Goal: Contribute content

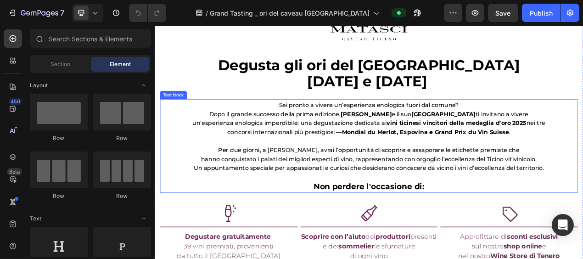
scroll to position [375, 0]
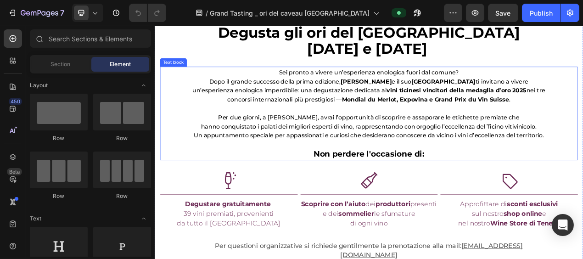
click at [315, 148] on span "Per due giorni, a [PERSON_NAME], avrai l’opportunità di scoprire e assaporare l…" at bounding box center [429, 143] width 387 height 9
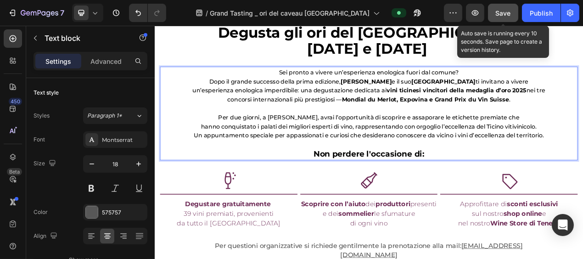
click at [504, 13] on span "Save" at bounding box center [502, 13] width 15 height 8
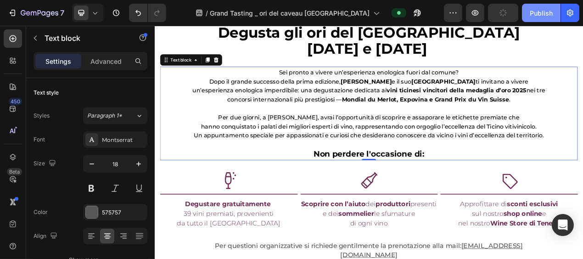
click at [547, 9] on div "Publish" at bounding box center [540, 13] width 23 height 10
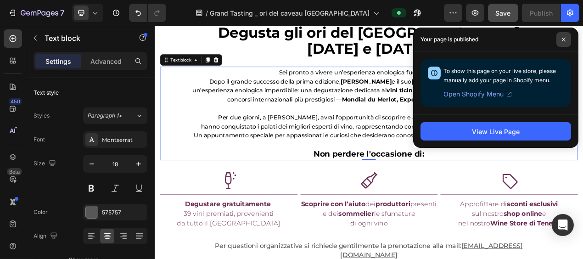
click at [562, 39] on icon at bounding box center [563, 39] width 5 height 5
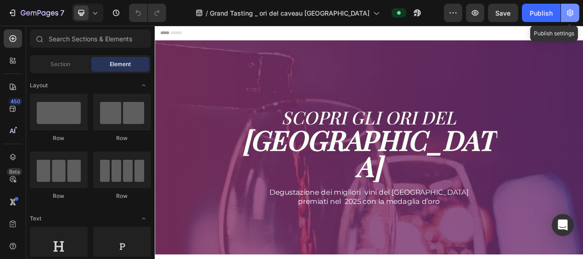
click at [571, 11] on icon "button" at bounding box center [569, 12] width 9 height 9
click at [569, 15] on icon "button" at bounding box center [570, 13] width 6 height 7
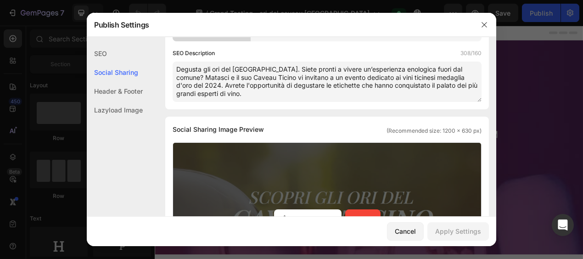
scroll to position [125, 0]
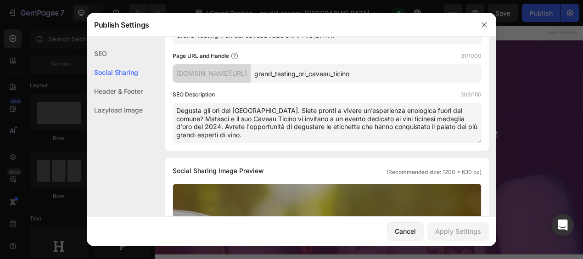
click at [190, 125] on textarea "Degusta gli ori del Ticino. Siete pronti a vivere un’esperienza enologica fuori…" at bounding box center [327, 123] width 309 height 40
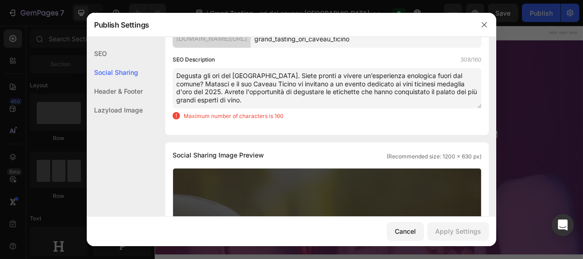
scroll to position [160, 0]
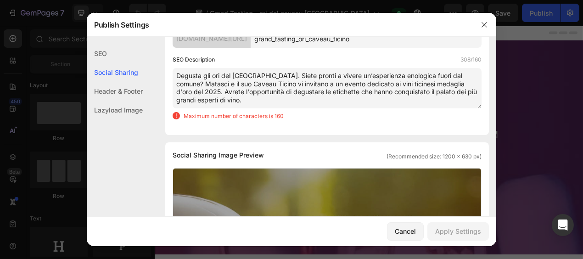
drag, startPoint x: 181, startPoint y: 80, endPoint x: 195, endPoint y: 93, distance: 19.2
click at [250, 103] on textarea "Degusta gli ori del Ticino. Siete pronti a vivere un’esperienza enologica fuori…" at bounding box center [327, 88] width 309 height 40
type textarea "Degusta gli ori del Ticino. Siete pronti a vivere un’esperienza enologica fuori…"
drag, startPoint x: 234, startPoint y: 98, endPoint x: 173, endPoint y: 74, distance: 65.5
click at [173, 74] on textarea "Degusta gli ori del Ticino. Siete pronti a vivere un’esperienza enologica fuori…" at bounding box center [327, 88] width 309 height 40
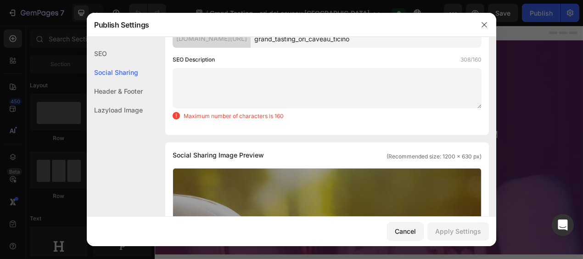
scroll to position [132, 0]
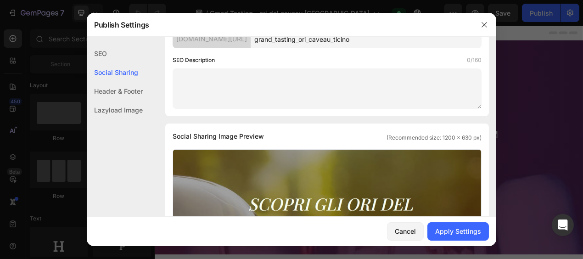
paste textarea "Vivi l’eccellenza dei vini ticinesi premiati. Matasci ti invita a una degustazi…"
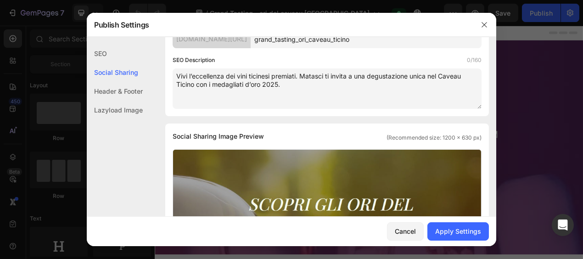
scroll to position [151, 0]
click at [240, 100] on textarea "Vivi l’eccellenza dei vini ticinesi premiati. Matasci ti invita a una degustazi…" at bounding box center [327, 88] width 309 height 40
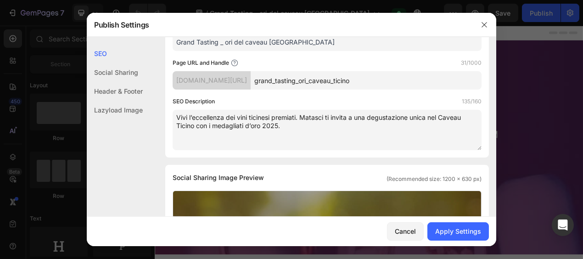
drag, startPoint x: 272, startPoint y: 116, endPoint x: 293, endPoint y: 98, distance: 27.4
click at [272, 115] on textarea "Vivi l’eccellenza dei vini ticinesi premiati. Matasci ti invita a una degustazi…" at bounding box center [327, 130] width 309 height 40
drag, startPoint x: 297, startPoint y: 117, endPoint x: 302, endPoint y: 83, distance: 33.9
click at [299, 117] on textarea "Vivi l’eccellenza dei vini ticinesi premiati. Matasci ti invita a una degustazi…" at bounding box center [327, 130] width 309 height 40
drag, startPoint x: 299, startPoint y: 117, endPoint x: 353, endPoint y: 111, distance: 54.4
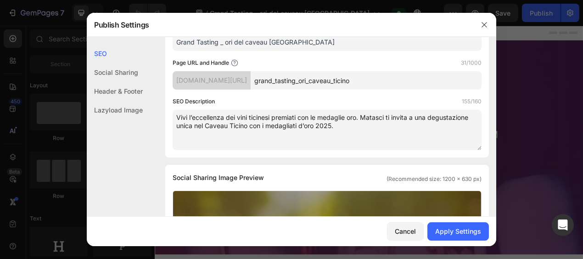
click at [358, 112] on textarea "Vivi l’eccellenza dei vini ticinesi premiati con le medaglie oro. Matasci ti in…" at bounding box center [327, 130] width 309 height 40
click at [326, 114] on textarea "Vivi l’eccellenza dei vini ticinesi premiati. Matasci ti invita a una degustazi…" at bounding box center [327, 130] width 309 height 40
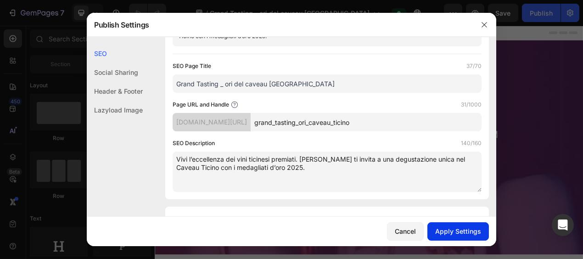
type textarea "Vivi l’eccellenza dei vini ticinesi premiati. Matasci Vini ti invita a una degu…"
click at [460, 233] on div "Apply Settings" at bounding box center [458, 231] width 46 height 10
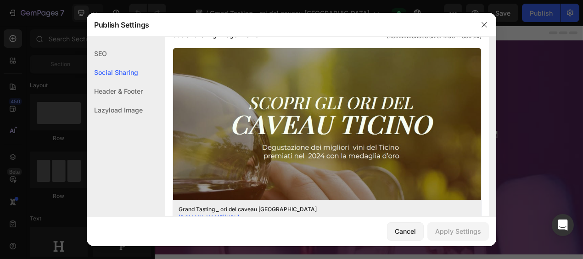
scroll to position [234, 0]
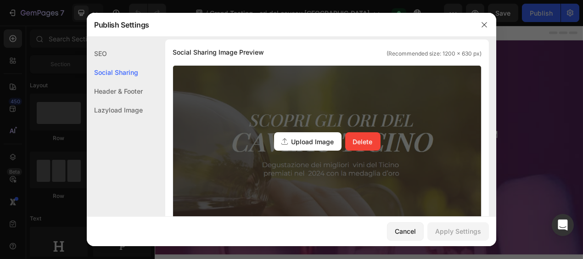
click at [310, 143] on span "Upload Image" at bounding box center [312, 142] width 43 height 10
click at [0, 0] on input "Upload Image Delete" at bounding box center [0, 0] width 0 height 0
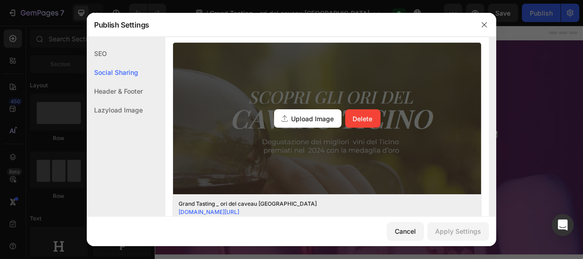
scroll to position [276, 0]
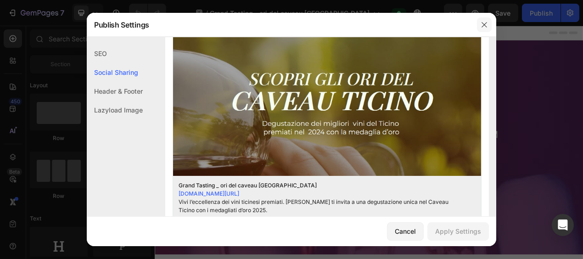
click at [482, 25] on icon "button" at bounding box center [483, 24] width 7 height 7
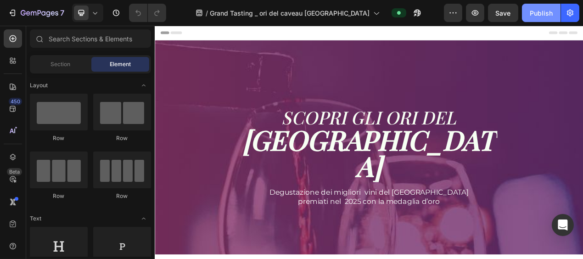
click at [542, 13] on div "Publish" at bounding box center [540, 13] width 23 height 10
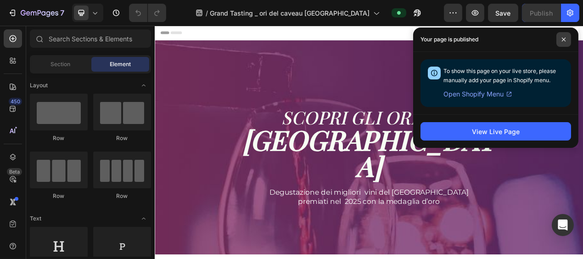
click at [564, 37] on icon at bounding box center [563, 39] width 5 height 5
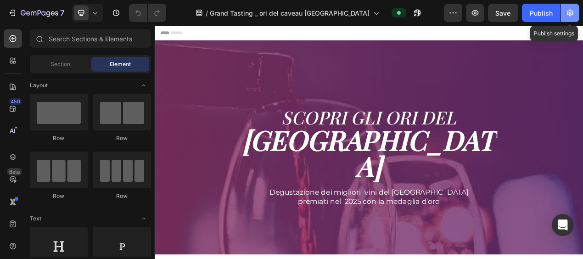
click at [571, 14] on icon "button" at bounding box center [570, 13] width 6 height 7
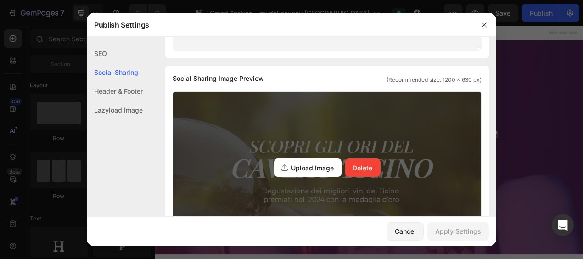
scroll to position [250, 0]
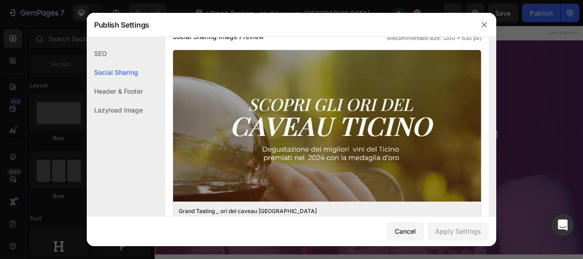
click at [139, 63] on div "SEO" at bounding box center [115, 72] width 56 height 19
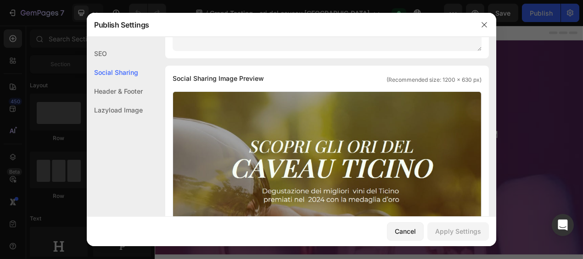
scroll to position [167, 0]
